Goal: Transaction & Acquisition: Purchase product/service

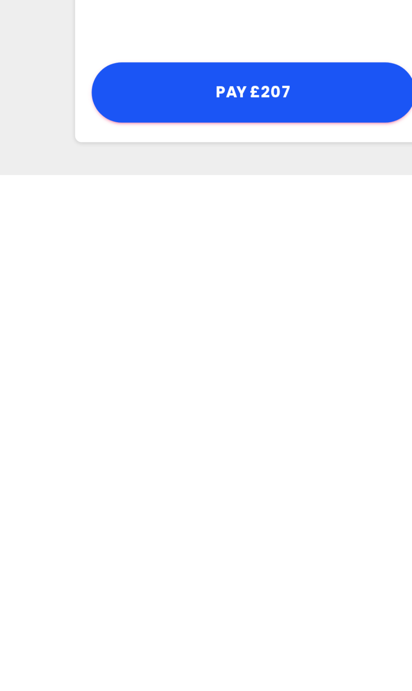
scroll to position [67, 0]
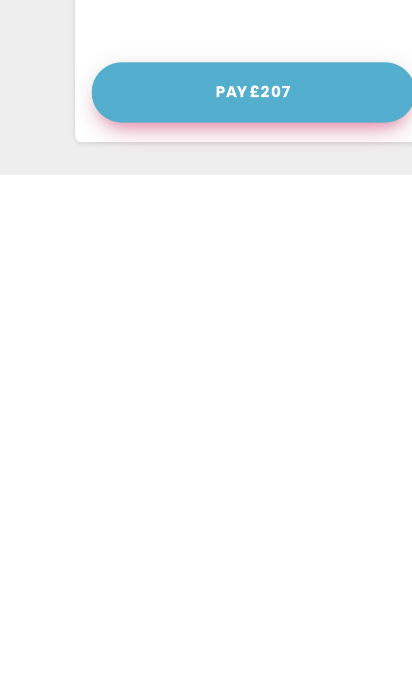
click at [214, 629] on button "Pay £207" at bounding box center [206, 659] width 124 height 23
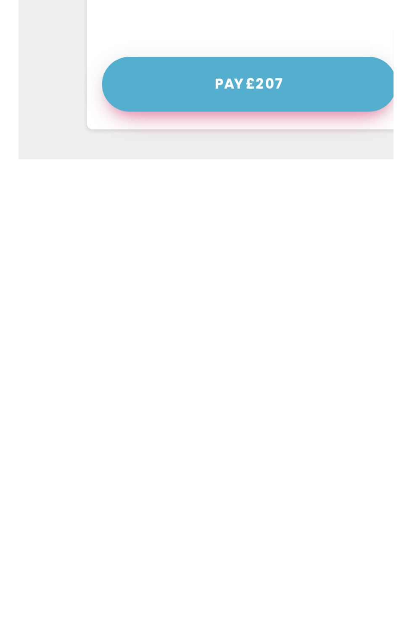
scroll to position [0, 0]
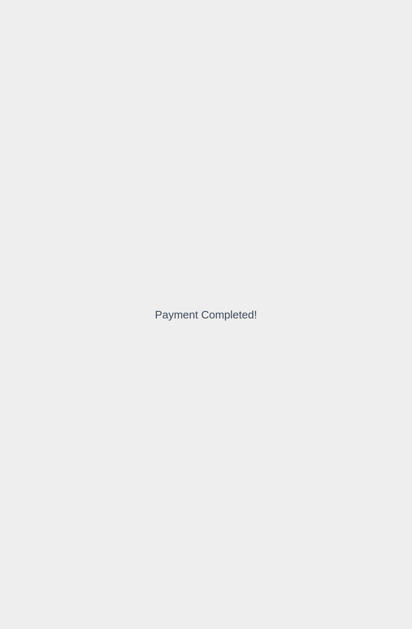
scroll to position [7, 0]
